Goal: Task Accomplishment & Management: Complete application form

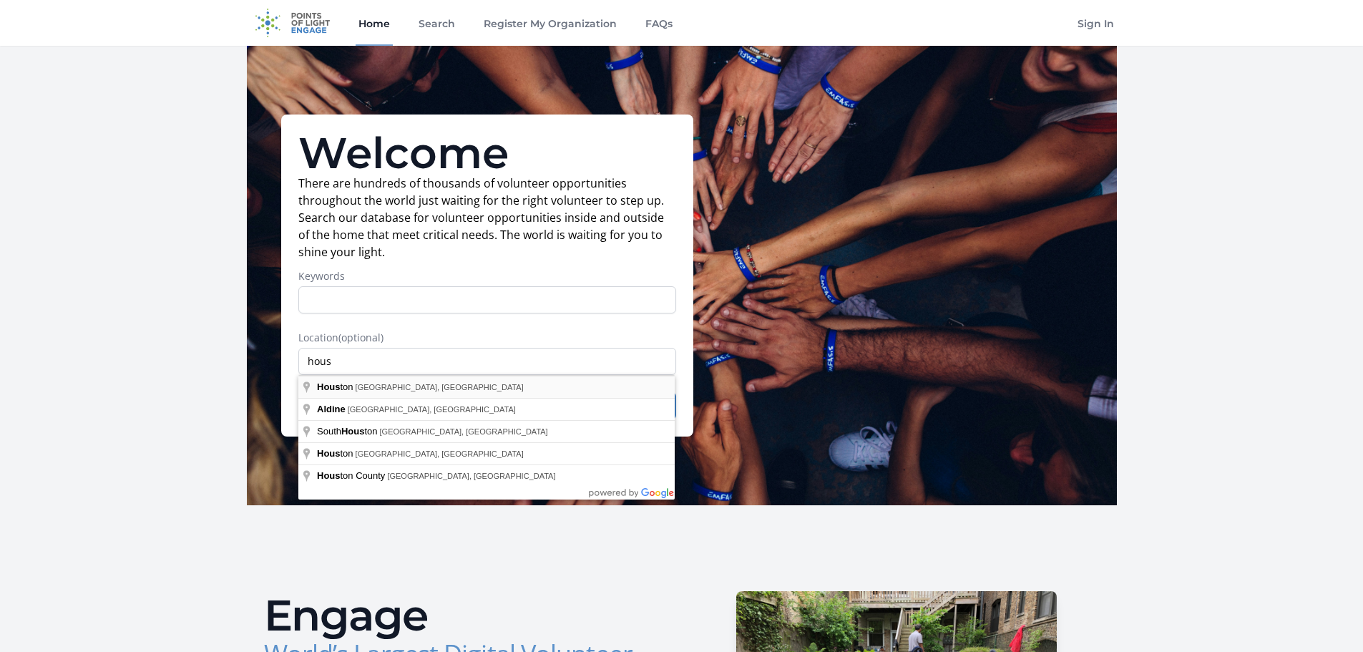
type input "[GEOGRAPHIC_DATA], [GEOGRAPHIC_DATA], [GEOGRAPHIC_DATA]"
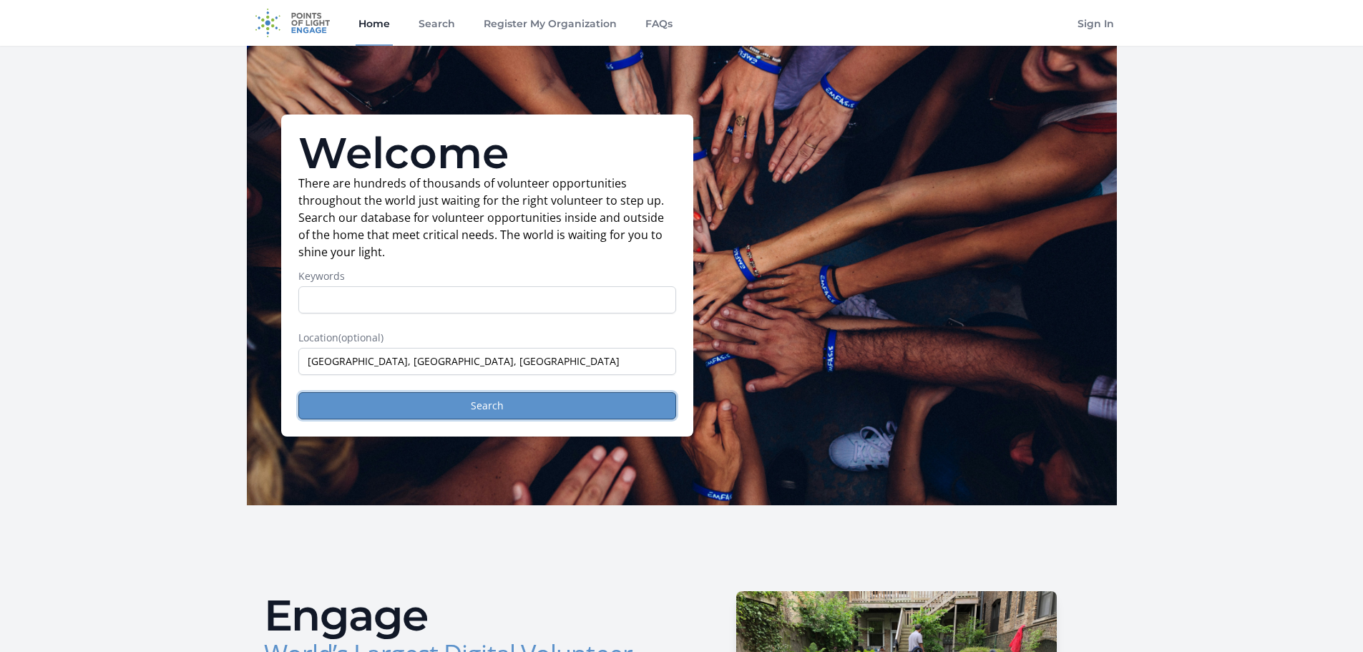
click at [489, 407] on button "Search" at bounding box center [487, 405] width 378 height 27
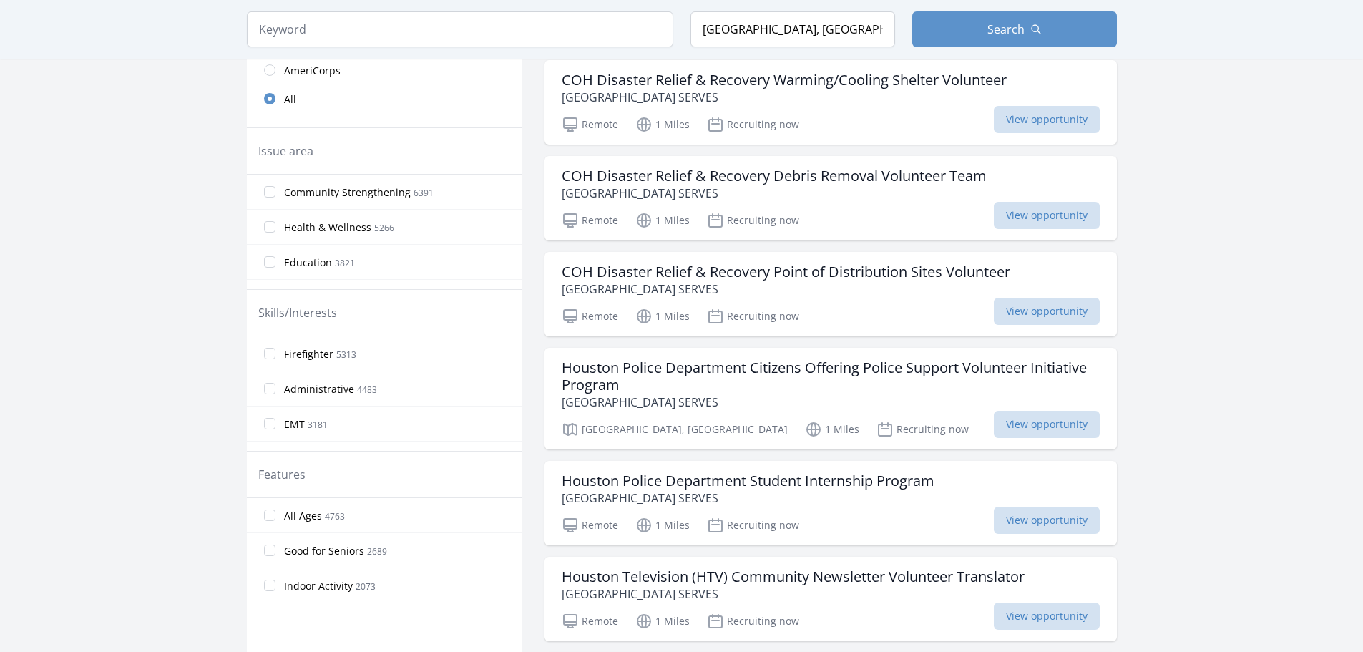
scroll to position [358, 0]
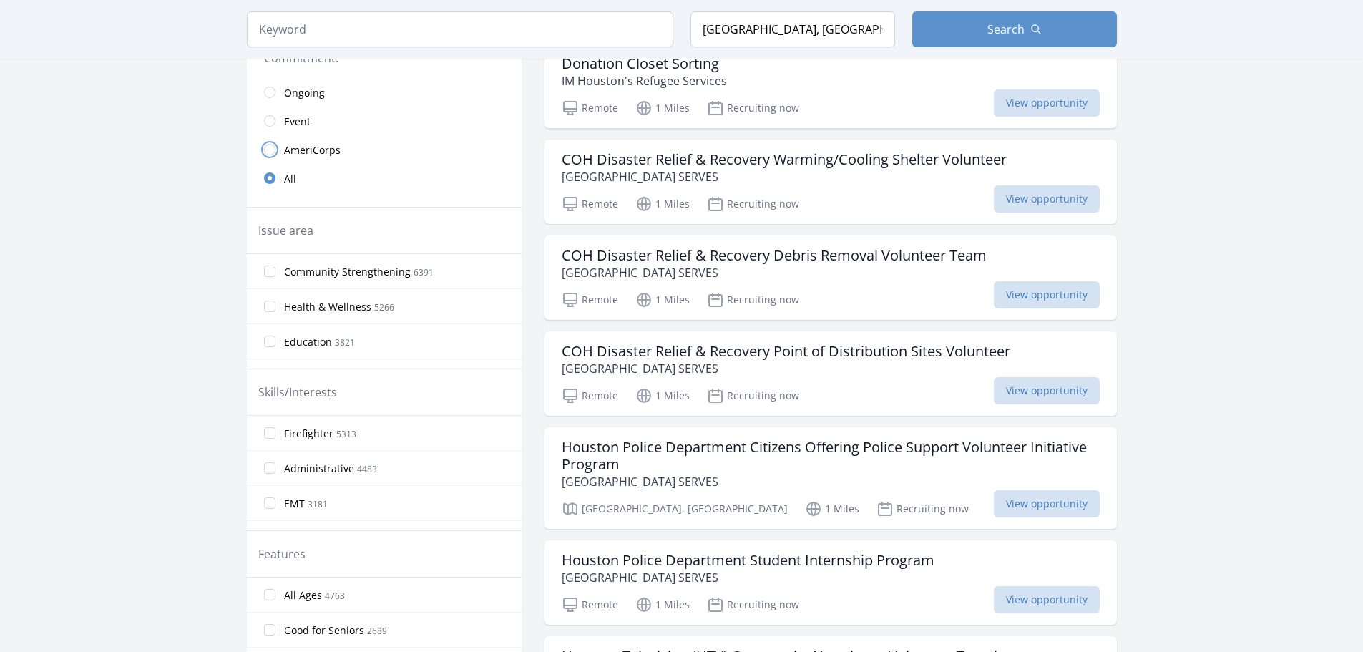
click at [272, 148] on input "radio" at bounding box center [269, 149] width 11 height 11
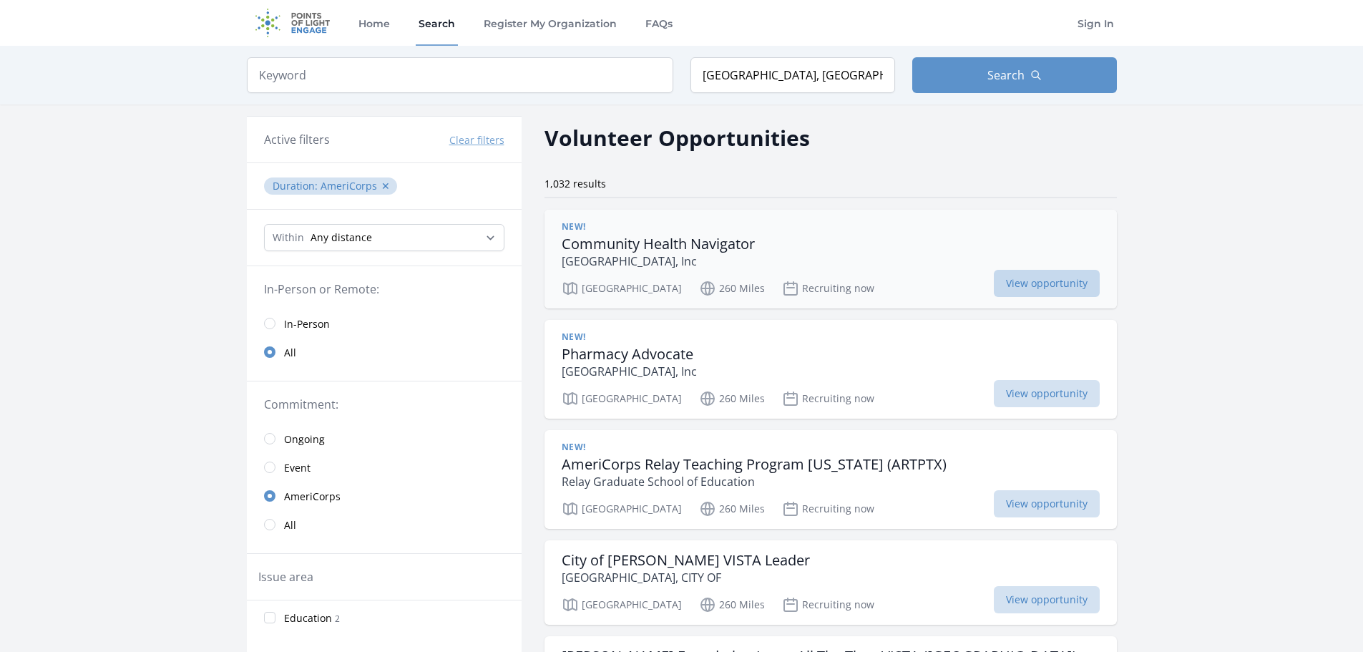
click at [994, 286] on span "View opportunity" at bounding box center [1047, 283] width 106 height 27
click at [994, 389] on span "View opportunity" at bounding box center [1047, 393] width 106 height 27
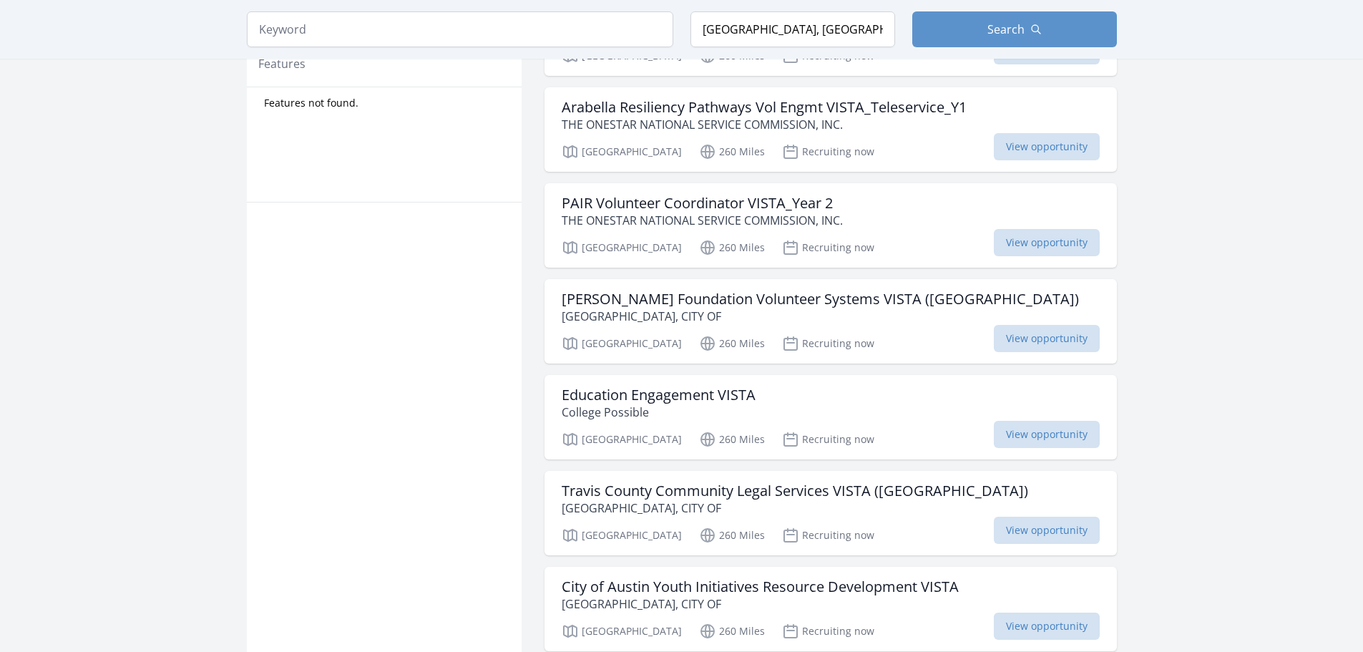
scroll to position [859, 0]
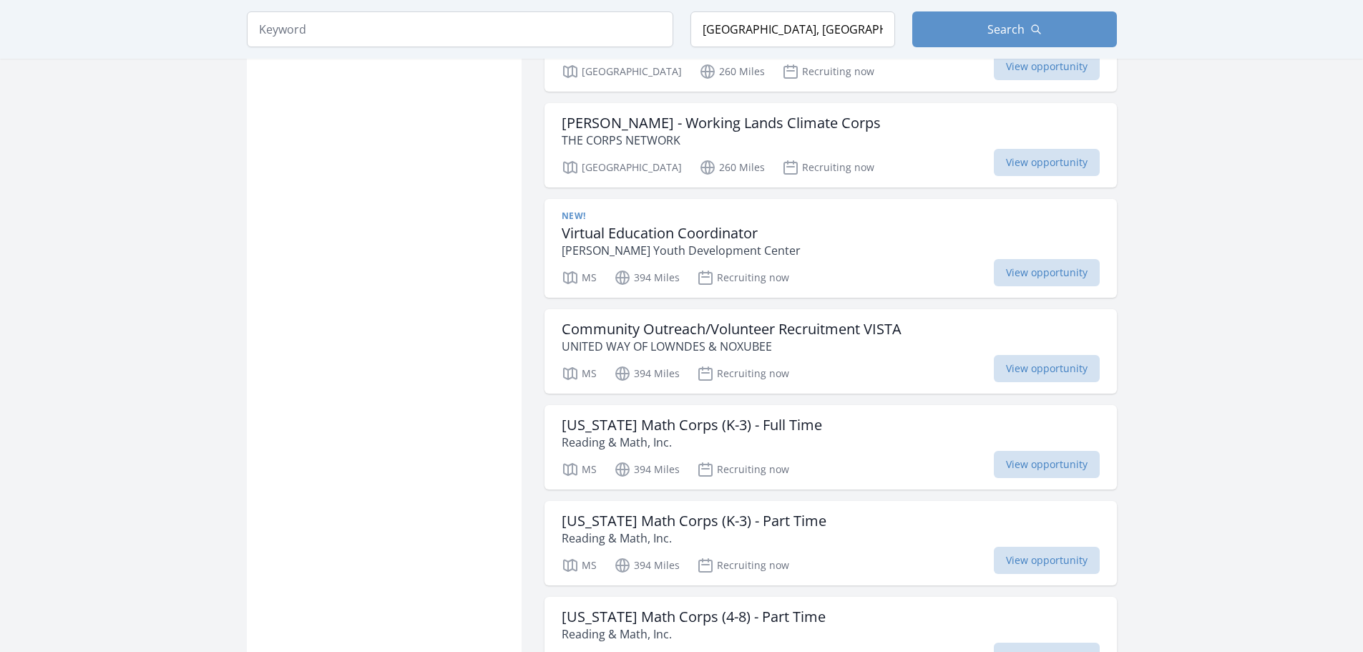
scroll to position [3551, 0]
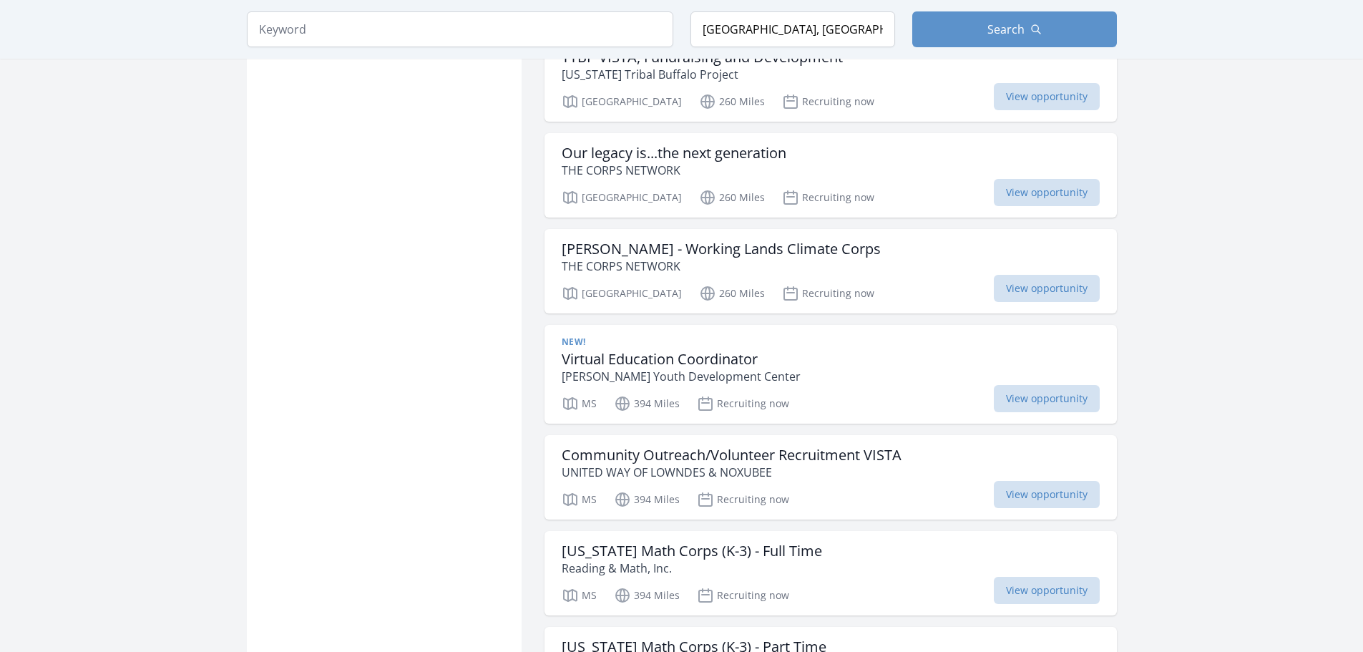
scroll to position [3265, 0]
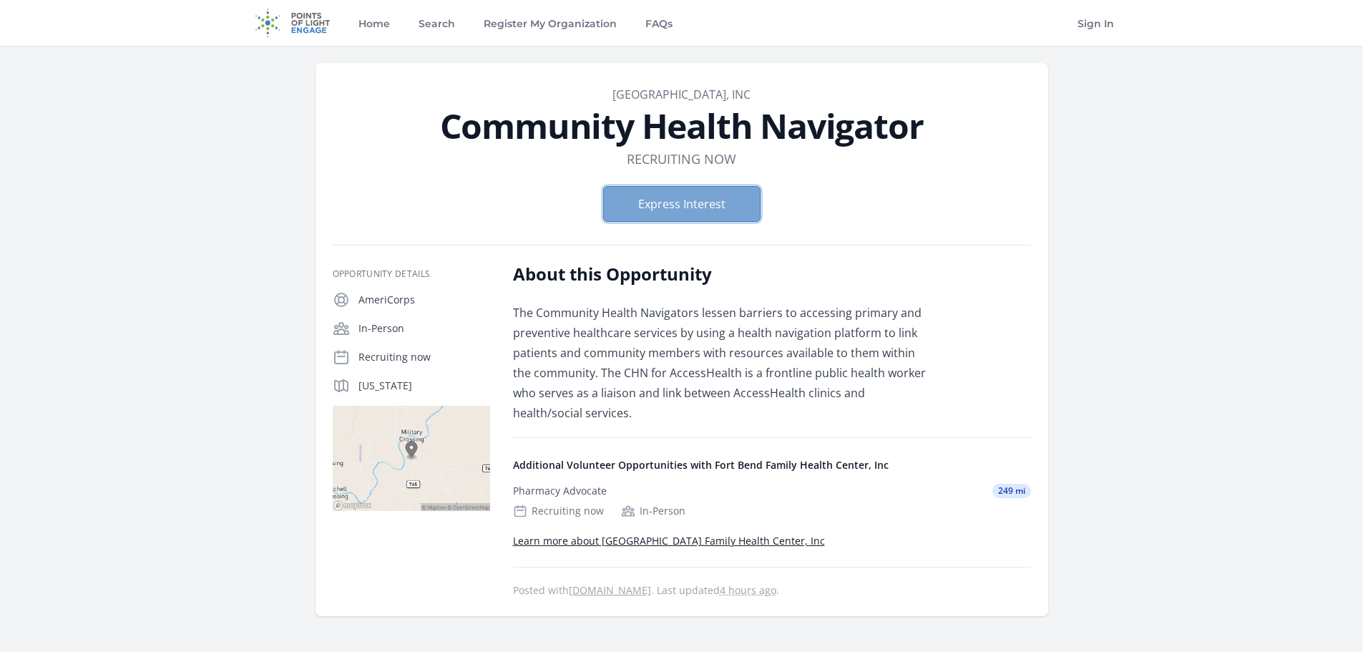
click at [715, 203] on button "Express Interest" at bounding box center [681, 204] width 157 height 36
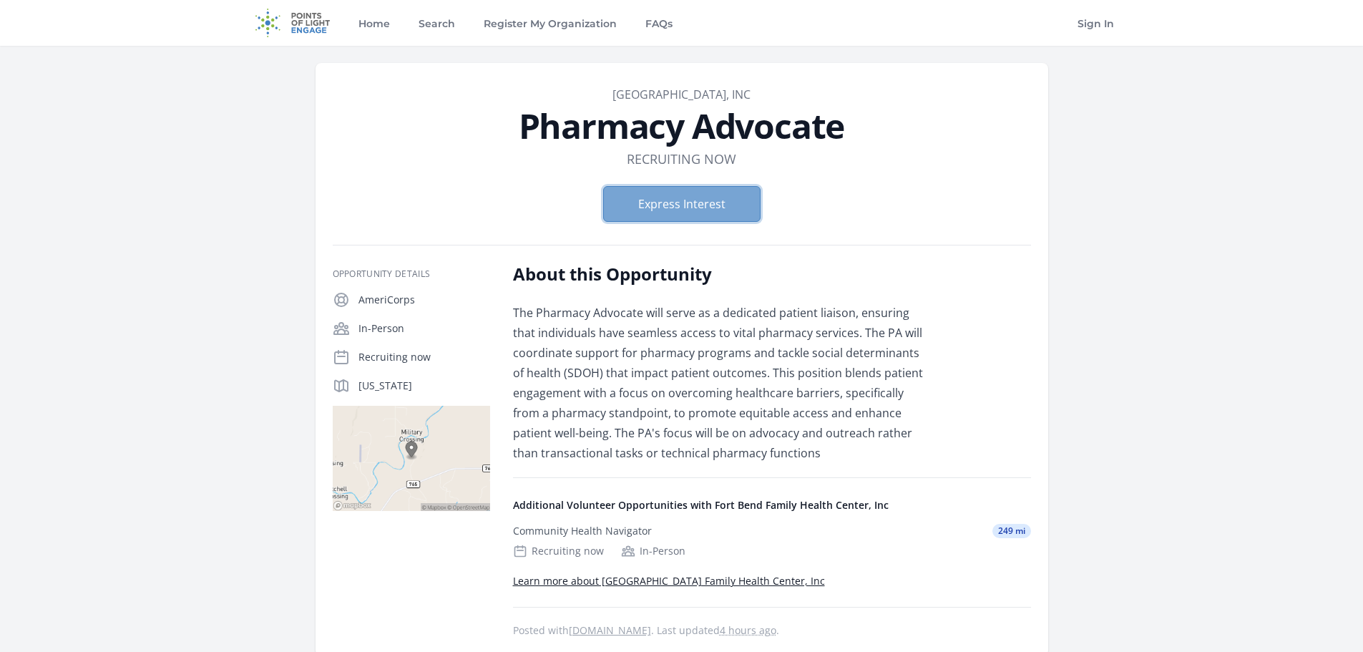
click at [692, 196] on button "Express Interest" at bounding box center [681, 204] width 157 height 36
